Goal: Task Accomplishment & Management: Use online tool/utility

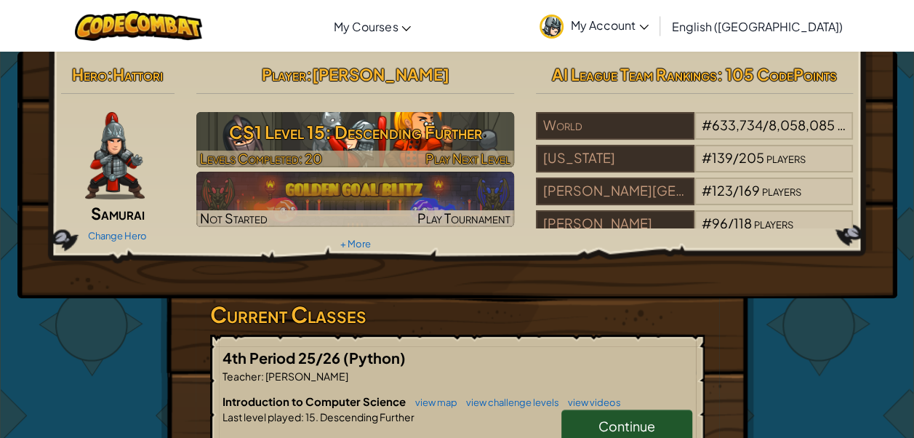
click at [436, 143] on h3 "CS1 Level 15: Descending Further" at bounding box center [355, 132] width 318 height 33
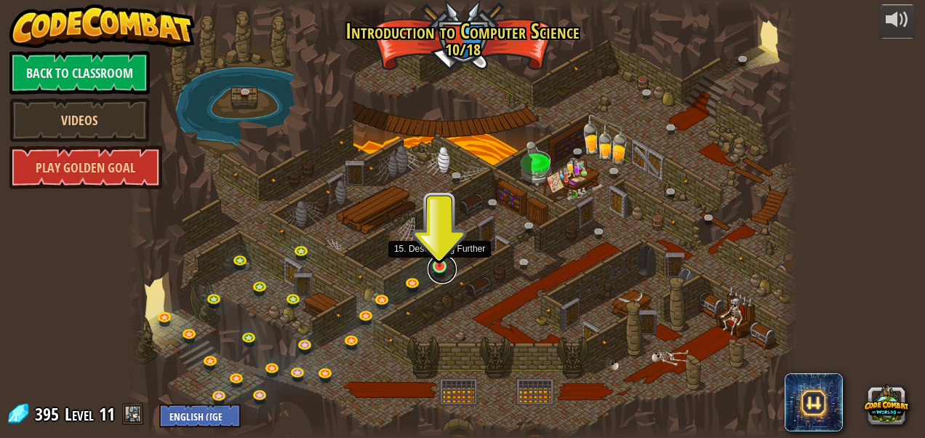
click at [445, 272] on link at bounding box center [442, 269] width 29 height 29
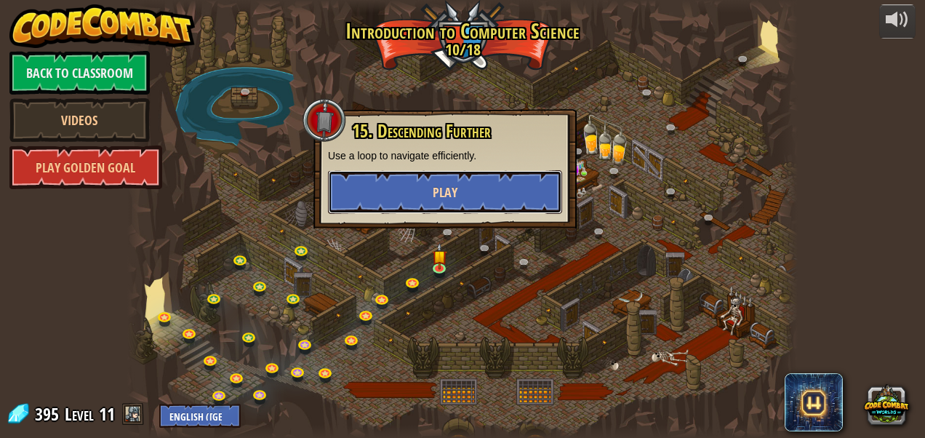
click at [412, 183] on button "Play" at bounding box center [445, 192] width 234 height 44
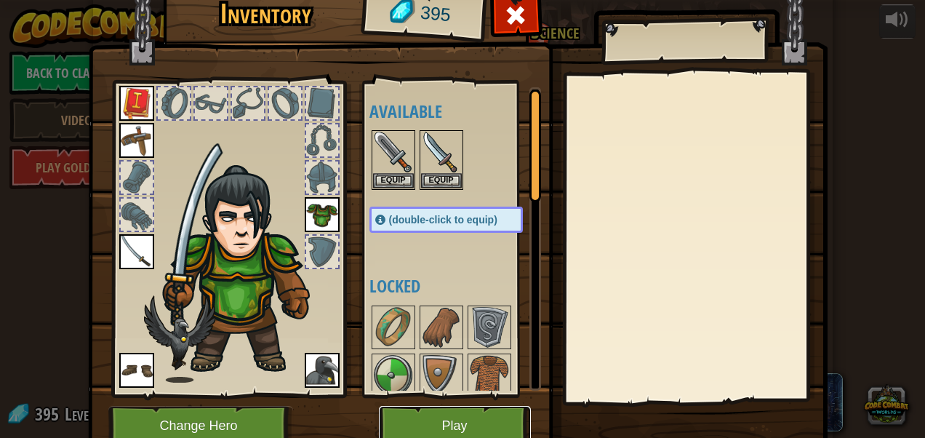
click at [423, 420] on button "Play" at bounding box center [455, 426] width 152 height 40
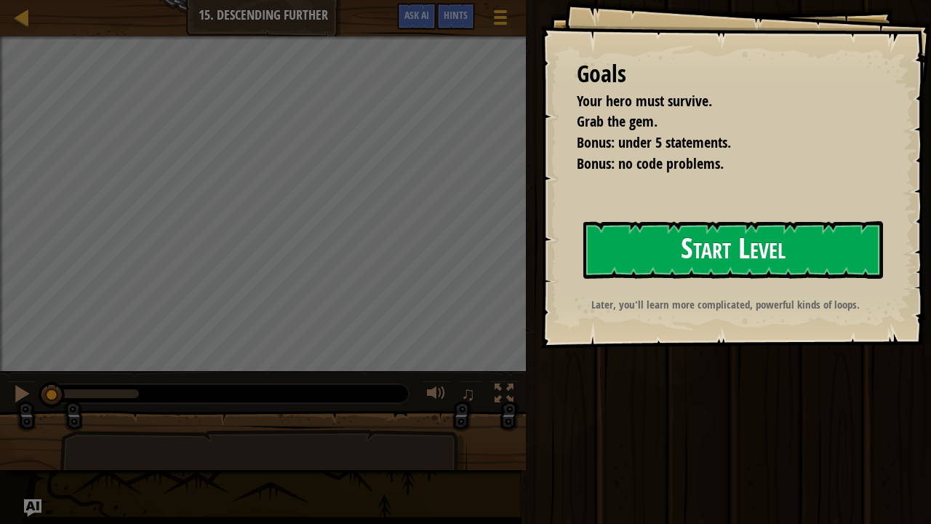
click at [840, 252] on button "Start Level" at bounding box center [733, 249] width 300 height 57
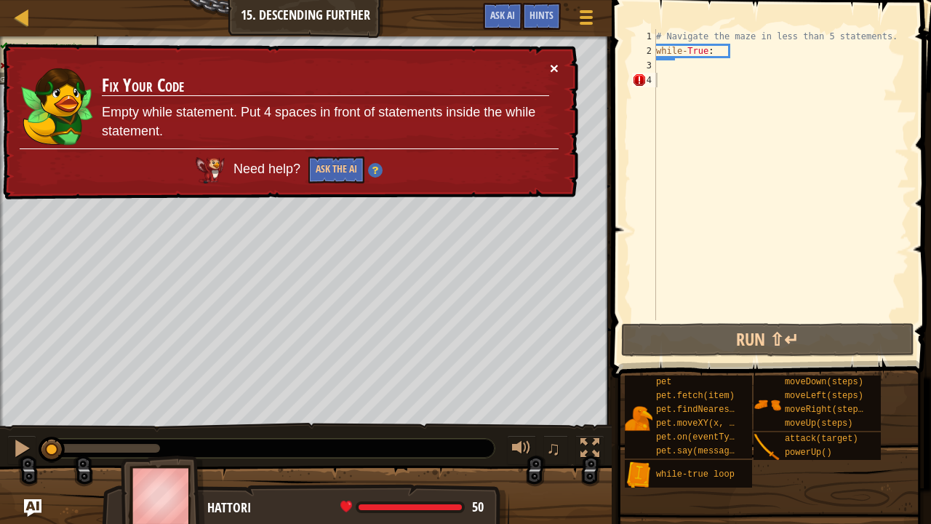
click at [550, 63] on button "×" at bounding box center [554, 67] width 9 height 15
click at [553, 68] on button "×" at bounding box center [554, 67] width 9 height 15
click at [699, 81] on div "# Navigate the maze in less than 5 statements. while - True :" at bounding box center [781, 189] width 256 height 320
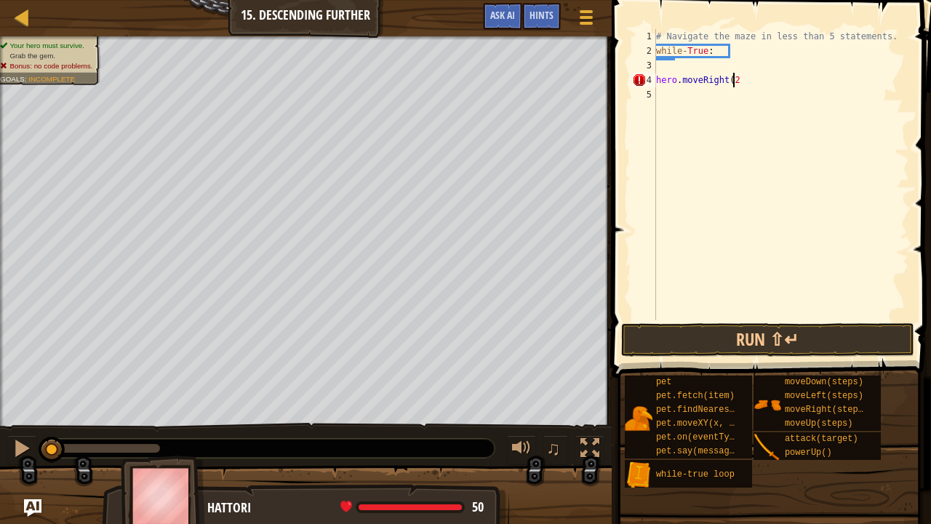
scroll to position [7, 6]
type textarea "hero.moveRight(2)"
click at [685, 86] on div "# Navigate the maze in less than 5 statements. while - True : hero . moveRight …" at bounding box center [781, 189] width 256 height 320
click at [685, 98] on div "# Navigate the maze in less than 5 statements. while - True : hero . moveRight …" at bounding box center [781, 189] width 256 height 320
click at [776, 335] on button "Run ⇧↵" at bounding box center [767, 339] width 293 height 33
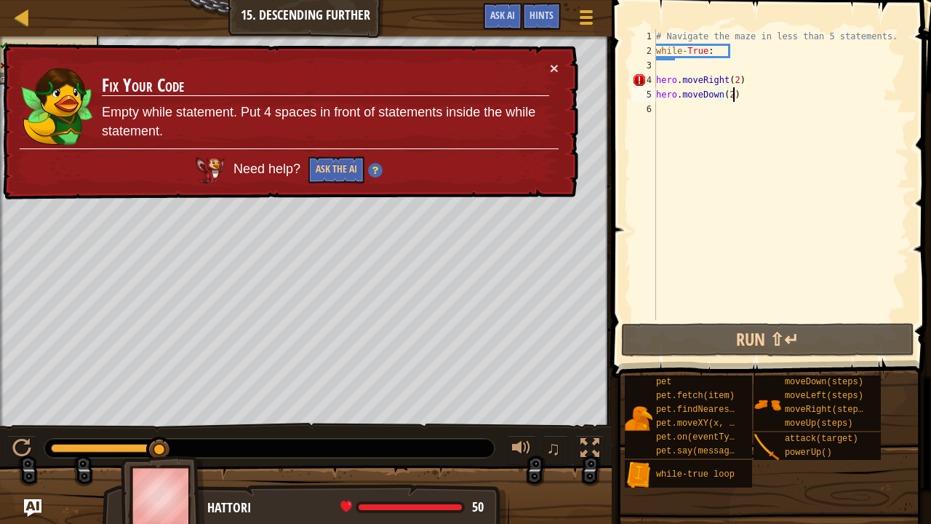
click at [711, 47] on div "# Navigate the maze in less than 5 statements. while - True : hero . moveRight …" at bounding box center [781, 189] width 256 height 320
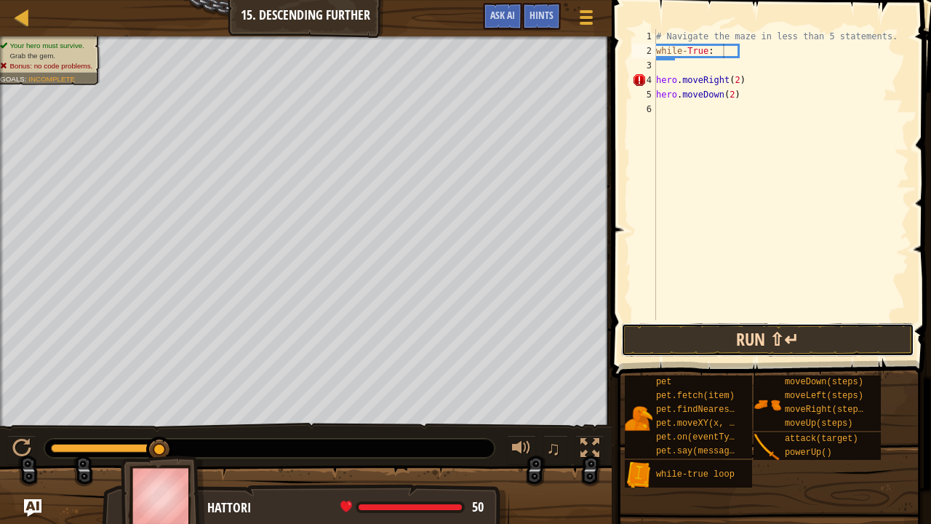
click at [765, 334] on button "Run ⇧↵" at bounding box center [767, 339] width 293 height 33
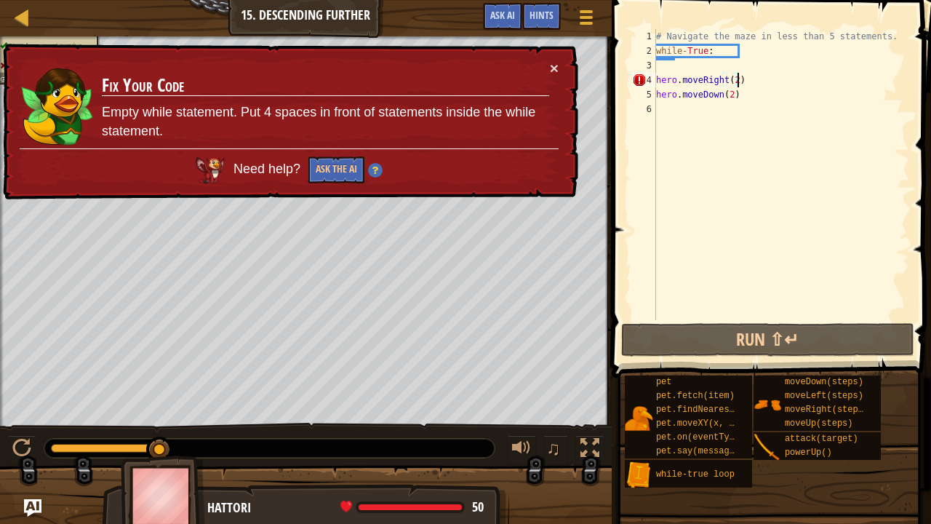
click at [749, 74] on div "# Navigate the maze in less than 5 statements. while - True : hero . moveRight …" at bounding box center [781, 189] width 256 height 320
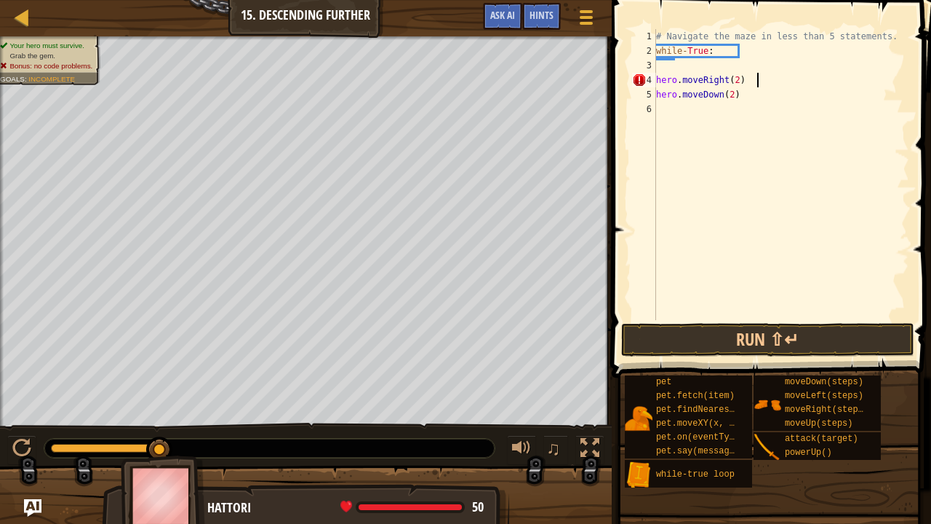
click at [761, 100] on div "# Navigate the maze in less than 5 statements. while - True : hero . moveRight …" at bounding box center [781, 189] width 256 height 320
click at [762, 329] on button "Run ⇧↵" at bounding box center [767, 339] width 293 height 33
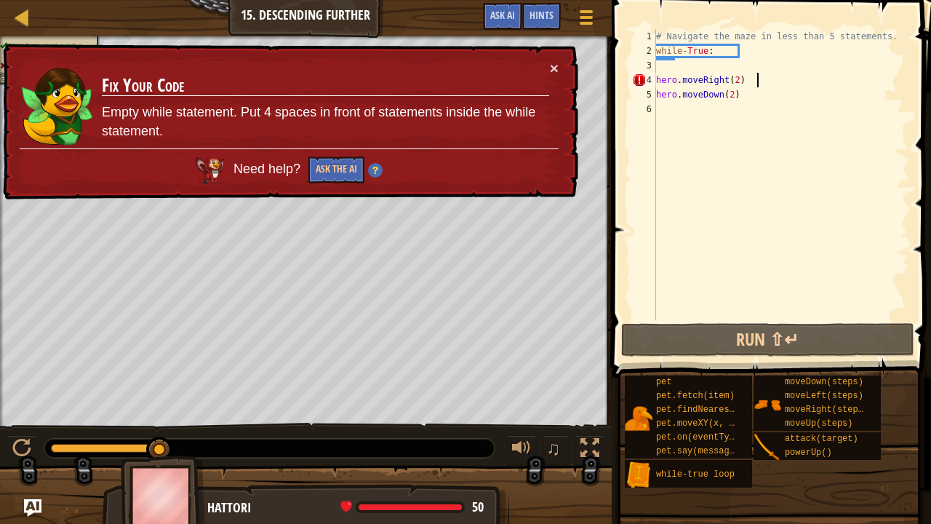
click at [767, 84] on div "# Navigate the maze in less than 5 statements. while - True : hero . moveRight …" at bounding box center [781, 189] width 256 height 320
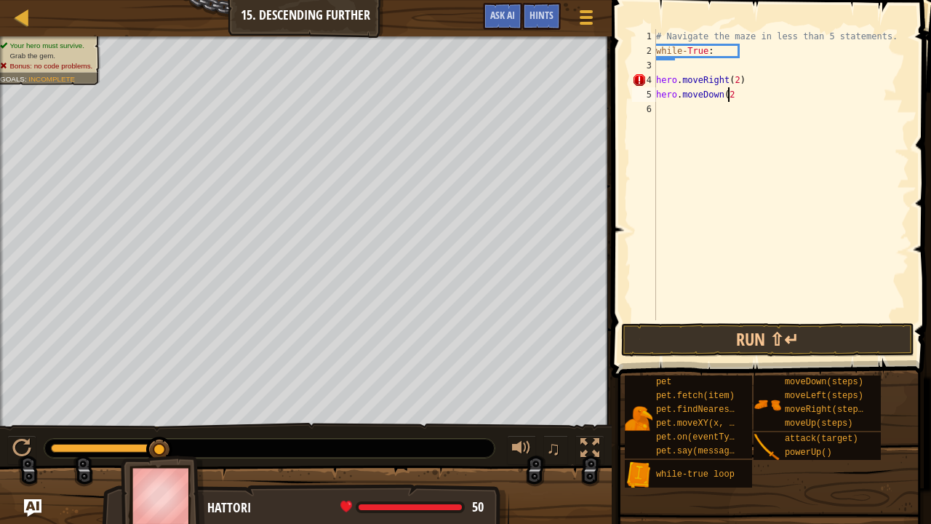
type textarea "hero.moveRight(2)"
click at [728, 339] on button "Run ⇧↵" at bounding box center [767, 339] width 293 height 33
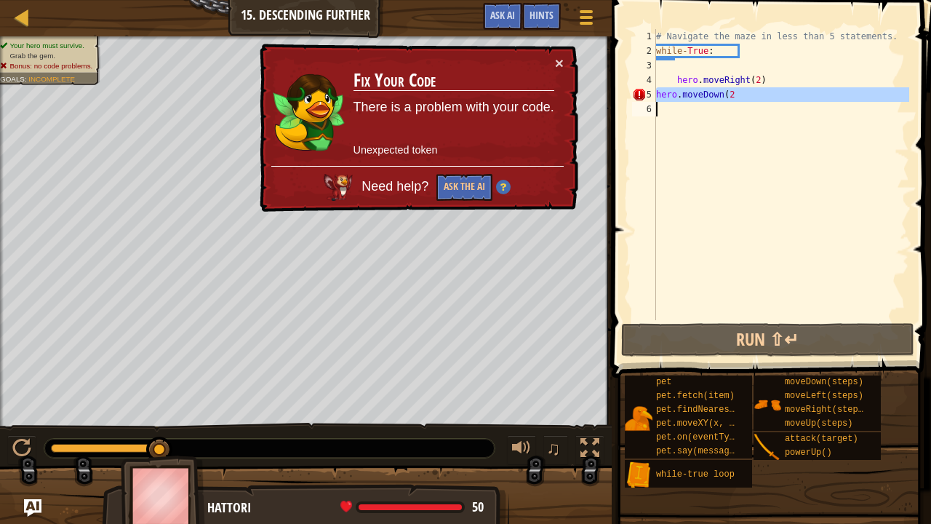
drag, startPoint x: 658, startPoint y: 96, endPoint x: 682, endPoint y: 123, distance: 36.6
click at [682, 123] on div "# Navigate the maze in less than 5 statements. while - True : hero . moveRight …" at bounding box center [781, 189] width 256 height 320
type textarea "hero.moveDown(2"
click at [682, 123] on div "# Navigate the maze in less than 5 statements. while - True : hero . moveRight …" at bounding box center [781, 189] width 256 height 320
click at [655, 95] on div "5" at bounding box center [644, 94] width 24 height 15
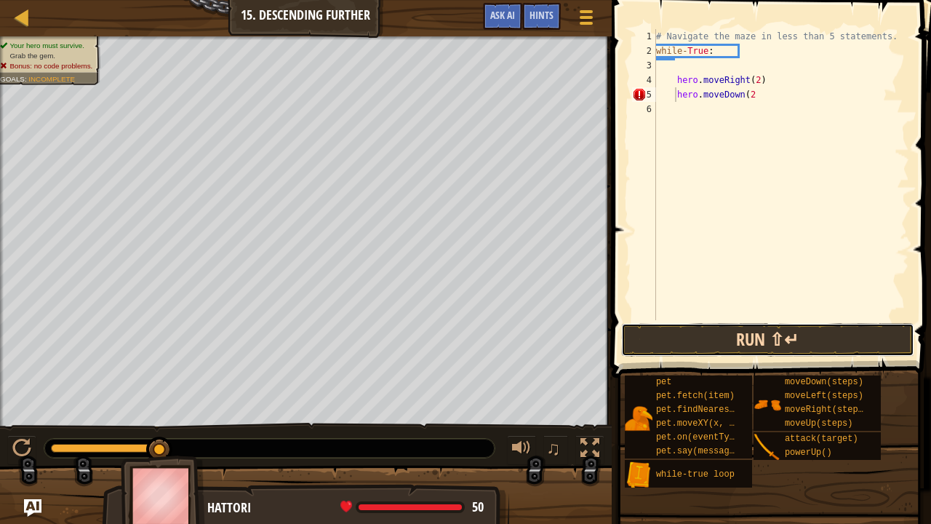
click at [762, 343] on button "Run ⇧↵" at bounding box center [767, 339] width 293 height 33
type textarea "hero.moveRight(2)"
click at [847, 348] on button "Run ⇧↵" at bounding box center [767, 339] width 293 height 33
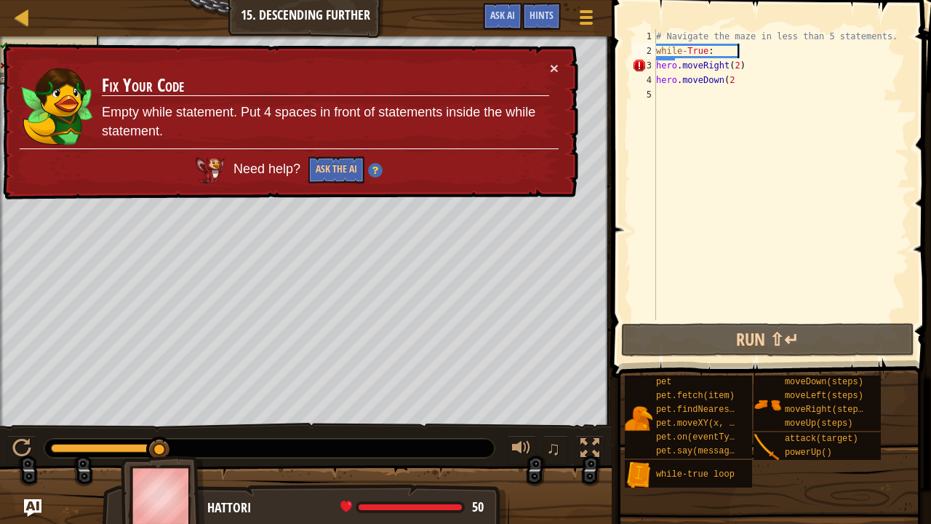
click at [741, 76] on div "# Navigate the maze in less than 5 statements. while - True : hero . moveRight …" at bounding box center [781, 189] width 256 height 320
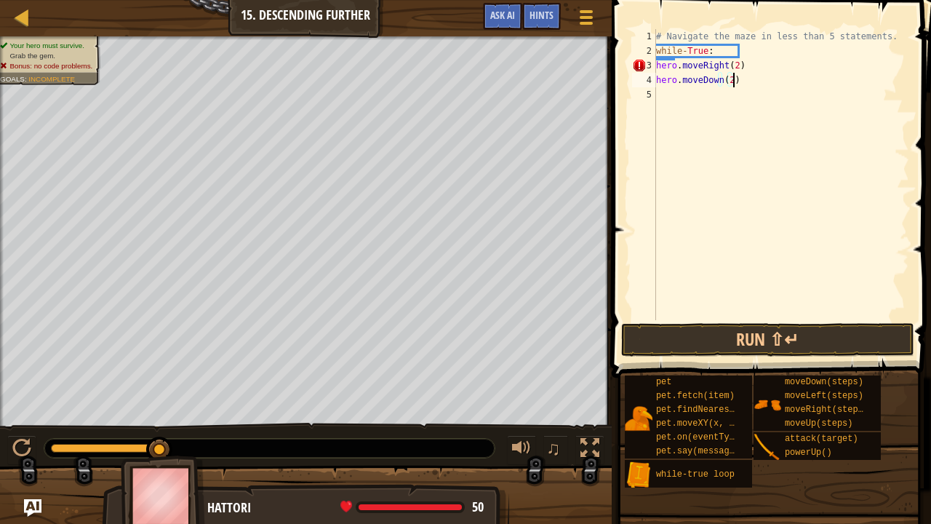
scroll to position [7, 6]
click at [729, 330] on button "Run ⇧↵" at bounding box center [767, 339] width 293 height 33
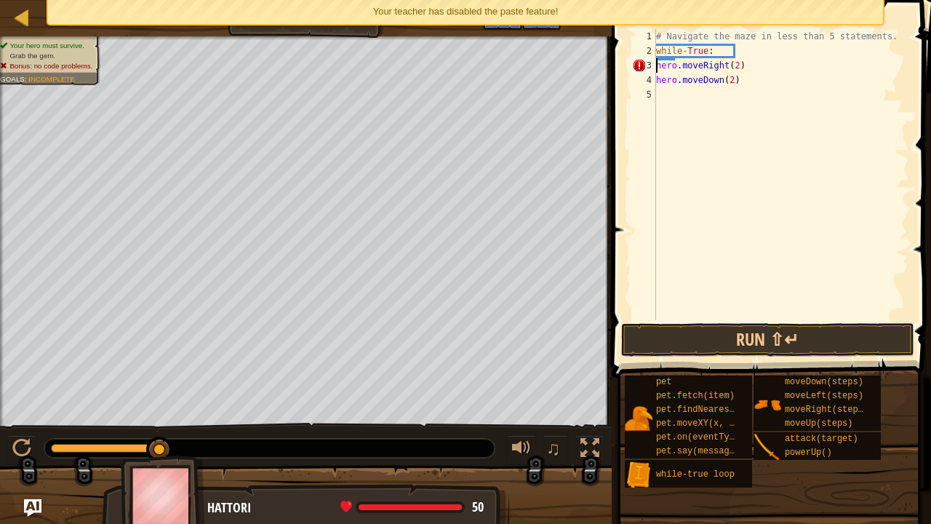
type textarea "hero.moveDown(2)"
click at [669, 95] on div "# Navigate the maze in less than 5 statements. while - True : hero . moveRight …" at bounding box center [781, 189] width 256 height 320
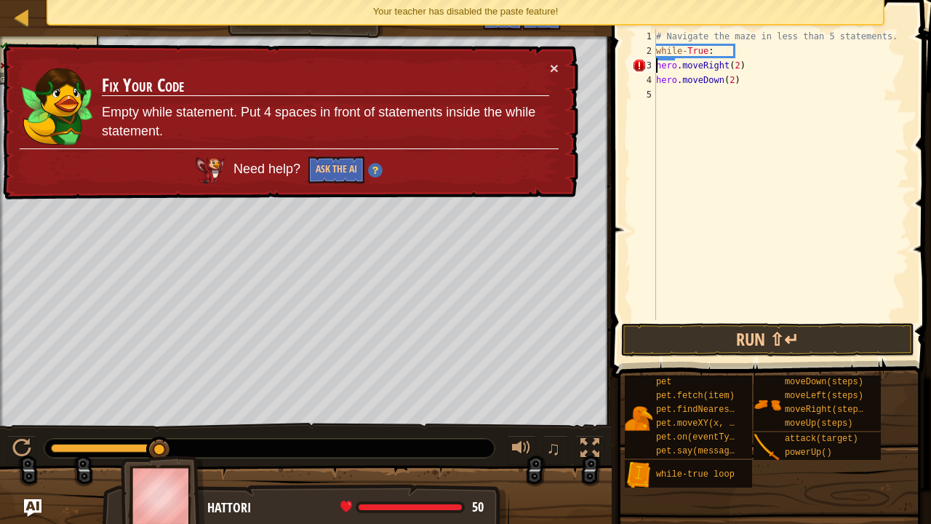
click at [658, 70] on div "# Navigate the maze in less than 5 statements. while - True : hero . moveRight …" at bounding box center [781, 189] width 256 height 320
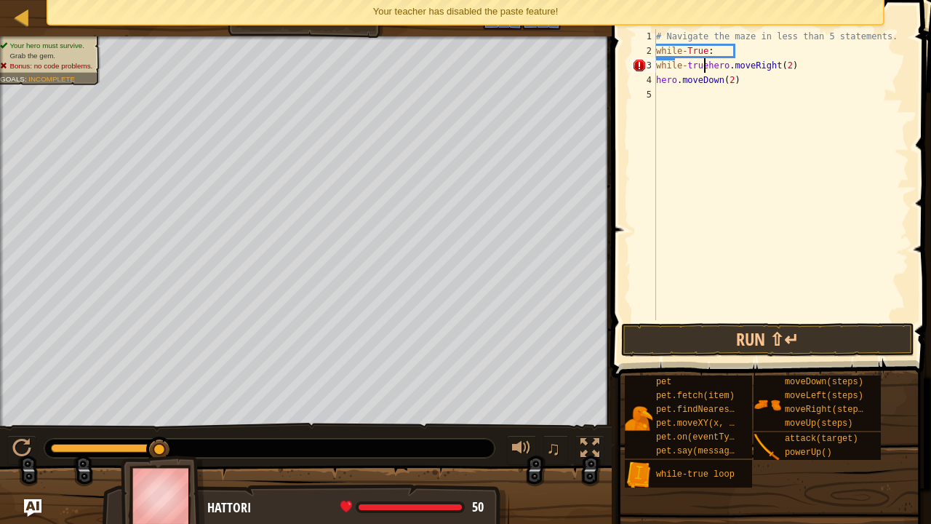
scroll to position [7, 4]
click at [791, 337] on button "Run ⇧↵" at bounding box center [767, 339] width 293 height 33
click at [764, 349] on button "Run ⇧↵" at bounding box center [767, 339] width 293 height 33
click at [727, 330] on button "Run ⇧↵" at bounding box center [767, 339] width 293 height 33
click at [742, 340] on button "Run ⇧↵" at bounding box center [767, 339] width 293 height 33
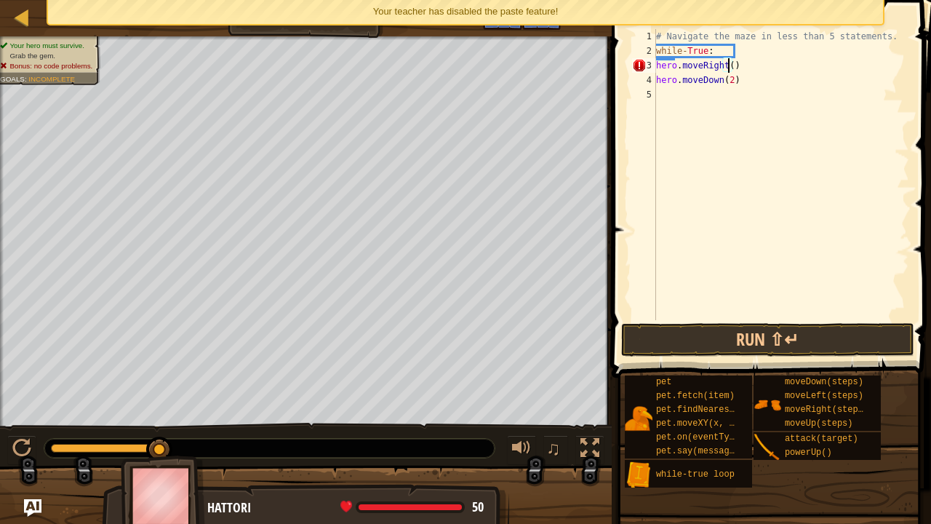
scroll to position [7, 6]
click at [725, 62] on div "# Navigate the maze in less than 5 statements. while - True : hero . moveRight …" at bounding box center [781, 189] width 256 height 320
click at [718, 83] on div "# Navigate the maze in less than 5 statements. while - True : hero . moveRight …" at bounding box center [781, 189] width 256 height 320
click at [733, 342] on button "Run ⇧↵" at bounding box center [767, 339] width 293 height 33
type textarea "hero.moveRight (2)"
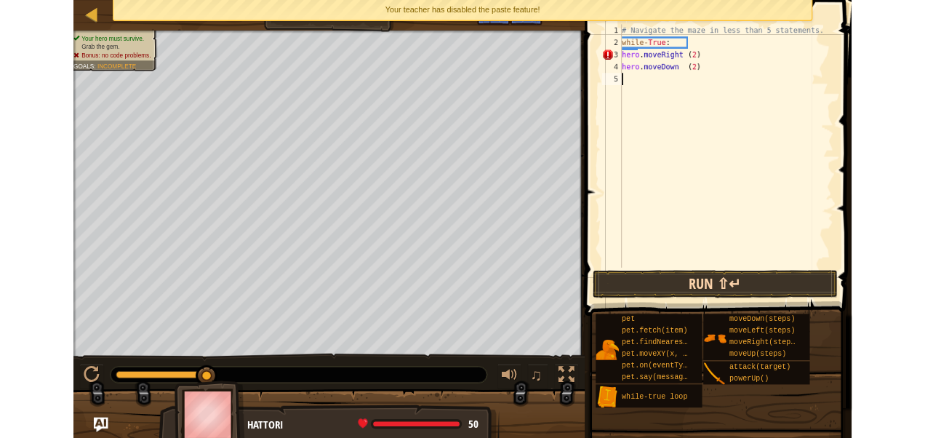
scroll to position [7, 0]
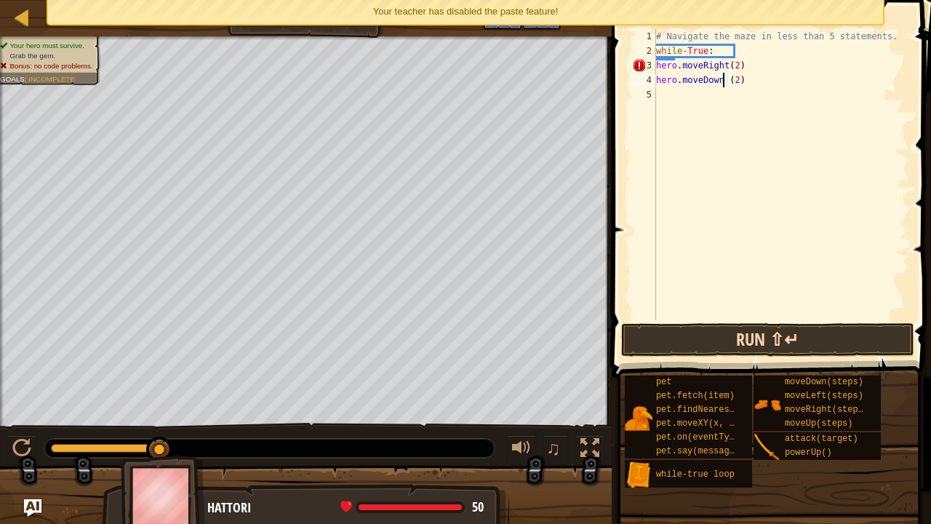
type textarea "hero.moveDown(2)"
click at [661, 92] on div "# Navigate the maze in less than 5 statements. while - True : hero . moveRight …" at bounding box center [781, 189] width 256 height 320
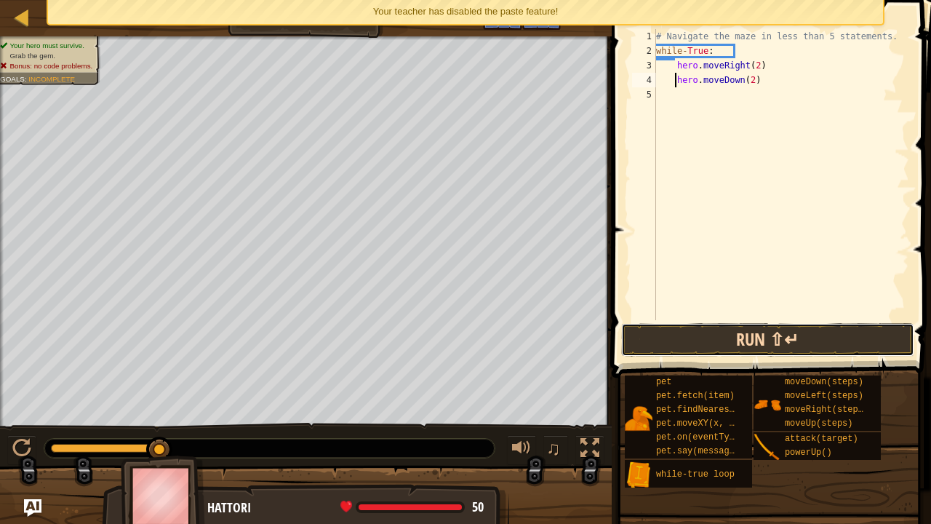
click at [716, 335] on button "Run ⇧↵" at bounding box center [767, 339] width 293 height 33
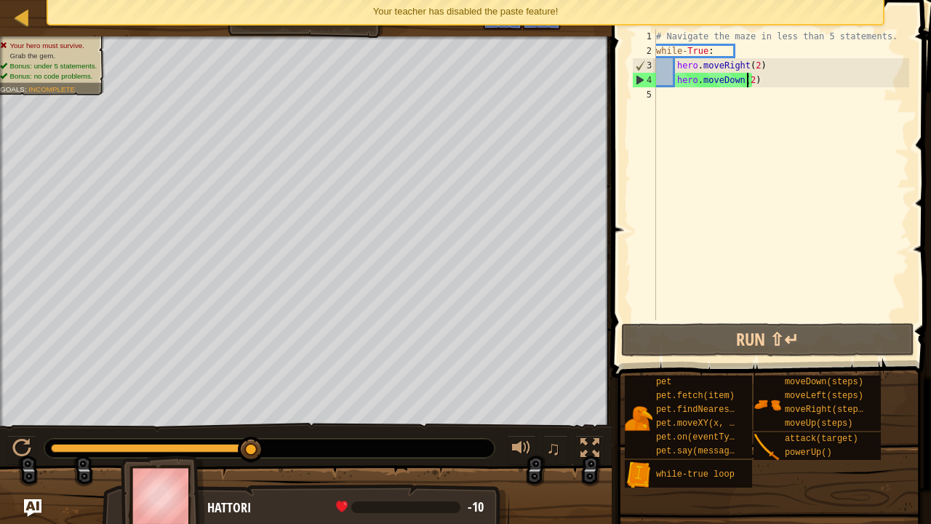
click at [745, 86] on div "# Navigate the maze in less than 5 statements. while - True : hero . moveRight …" at bounding box center [781, 189] width 256 height 320
type textarea "hero.moveDown()"
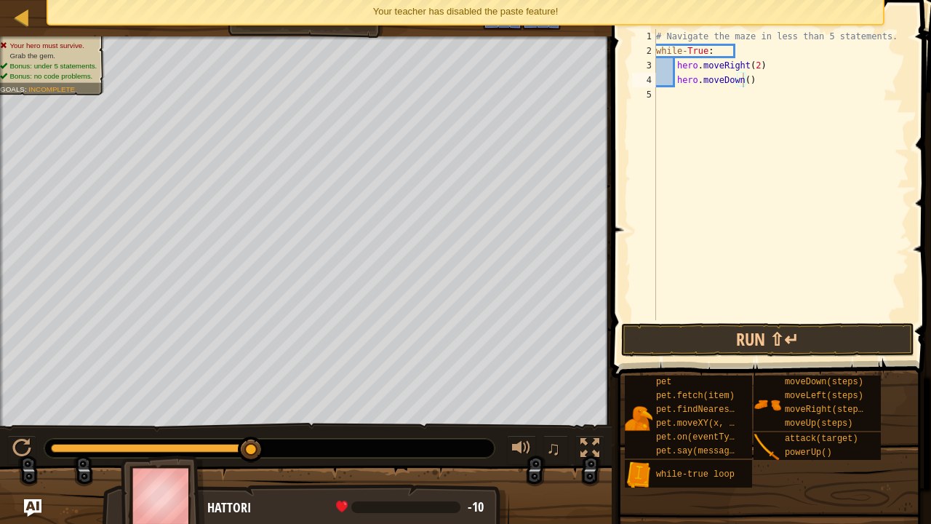
click at [736, 335] on button "Run ⇧↵" at bounding box center [767, 339] width 293 height 33
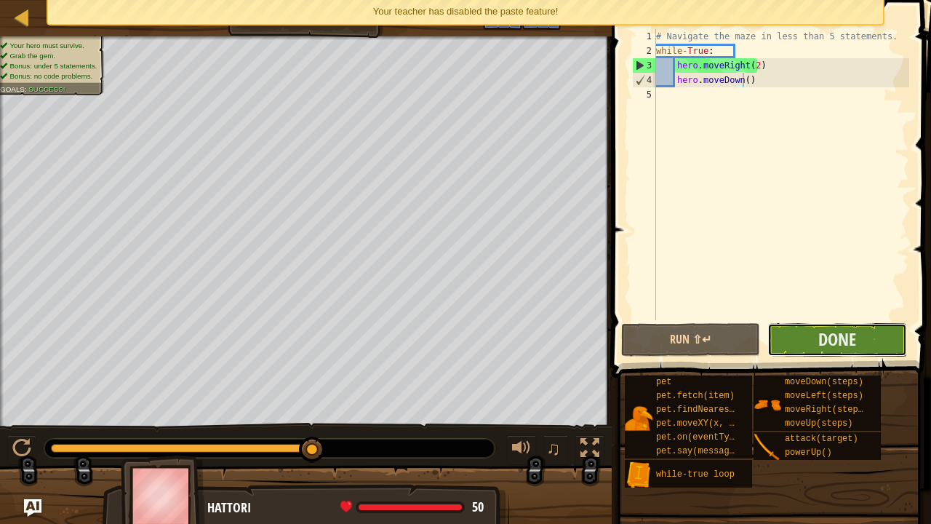
click at [811, 336] on button "Done" at bounding box center [837, 339] width 139 height 33
